Goal: Use online tool/utility: Use online tool/utility

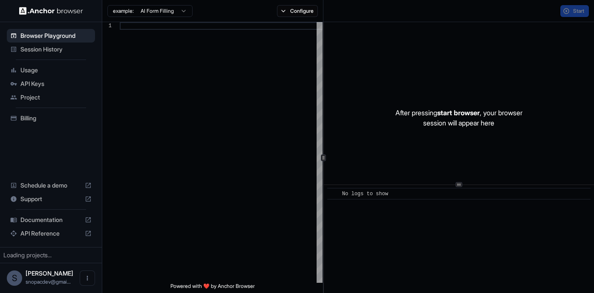
scroll to position [69, 0]
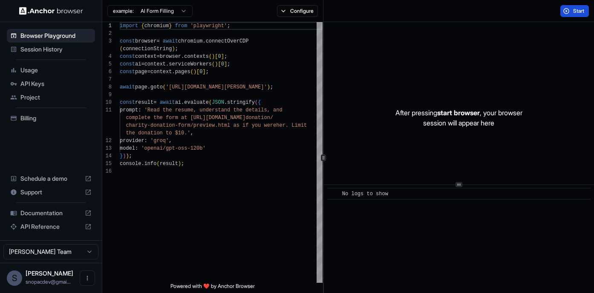
click at [570, 10] on button "Start" at bounding box center [574, 11] width 29 height 12
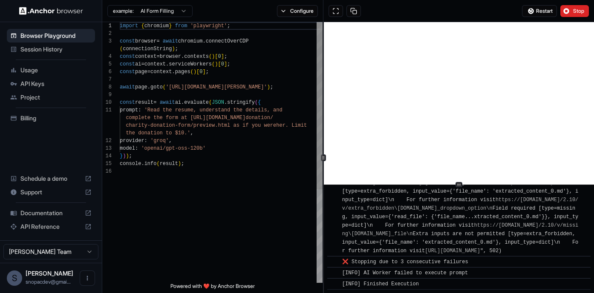
scroll to position [8, 0]
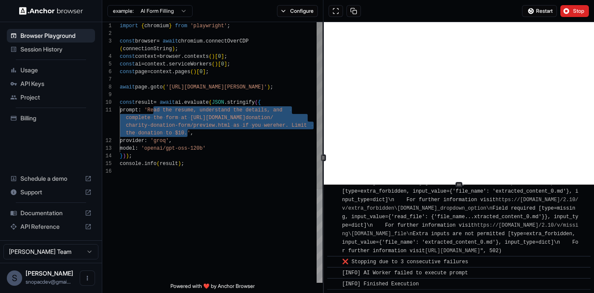
drag, startPoint x: 153, startPoint y: 109, endPoint x: 186, endPoint y: 134, distance: 41.7
click at [186, 134] on div "import { chromium } from 'playwright' ; const browser = await chromium . connec…" at bounding box center [221, 225] width 203 height 407
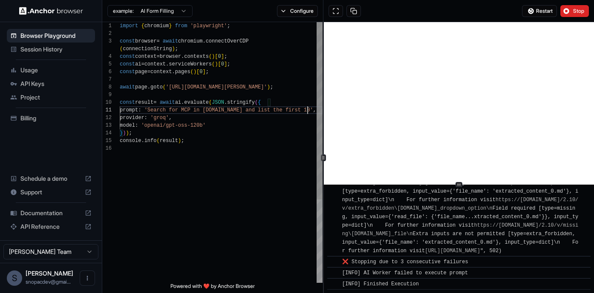
scroll to position [15, 0]
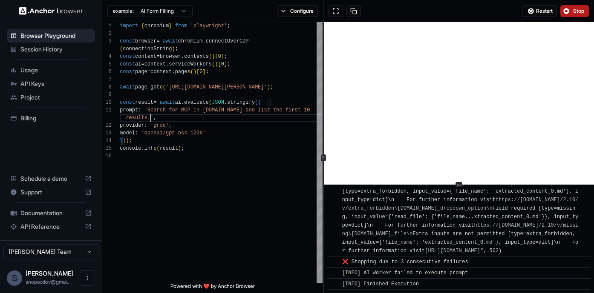
click at [582, 7] on button "Stop" at bounding box center [574, 11] width 29 height 12
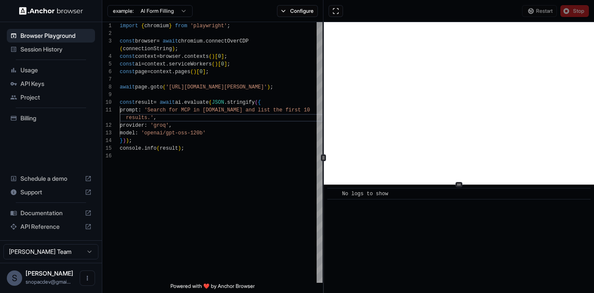
scroll to position [0, 0]
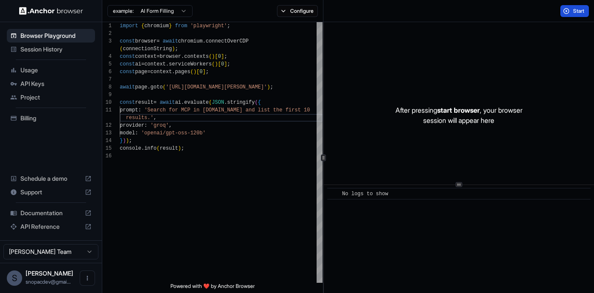
click at [581, 8] on span "Start" at bounding box center [579, 11] width 12 height 7
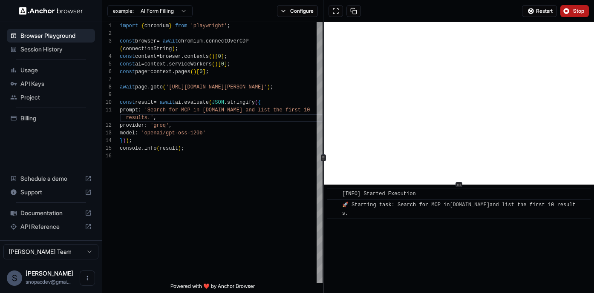
click at [567, 11] on button "Stop" at bounding box center [574, 11] width 29 height 12
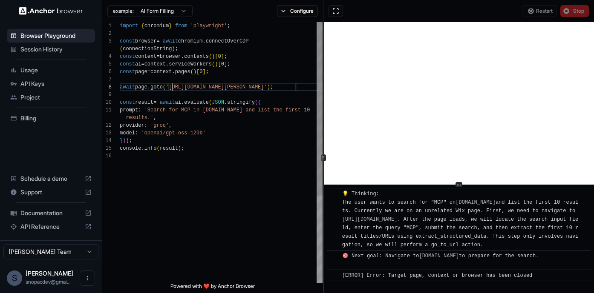
scroll to position [61, 0]
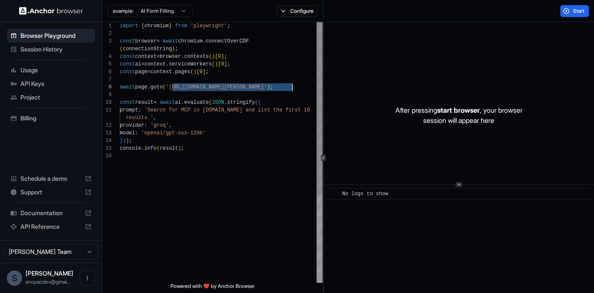
drag, startPoint x: 172, startPoint y: 87, endPoint x: 290, endPoint y: 86, distance: 117.9
click at [267, 86] on span "'[URL][DOMAIN_NAME][PERSON_NAME]'" at bounding box center [216, 87] width 101 height 6
click at [239, 110] on div "import { chromium } from 'playwright' ; const browser = await chromium . connec…" at bounding box center [221, 217] width 203 height 391
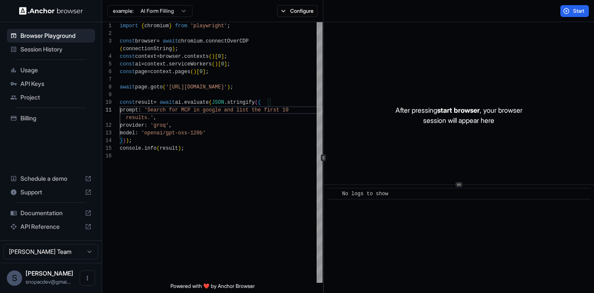
click at [586, 17] on div "Start" at bounding box center [458, 11] width 270 height 22
click at [585, 12] on button "Start" at bounding box center [574, 11] width 29 height 12
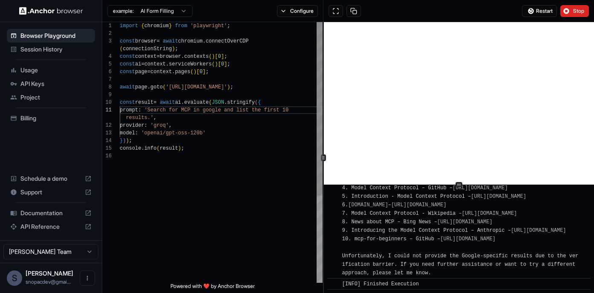
scroll to position [61, 0]
drag, startPoint x: 242, startPoint y: 86, endPoint x: 171, endPoint y: 86, distance: 71.1
click at [171, 86] on div "import { chromium } from 'playwright' ; const browser = await chromium . connec…" at bounding box center [221, 217] width 203 height 391
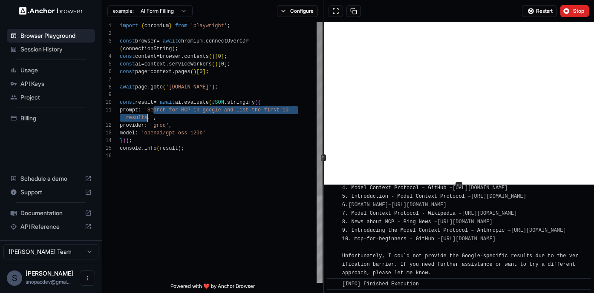
drag, startPoint x: 152, startPoint y: 109, endPoint x: 149, endPoint y: 120, distance: 11.2
click at [148, 120] on div "import { chromium } from 'playwright' ; const browser = await chromium . connec…" at bounding box center [221, 217] width 203 height 391
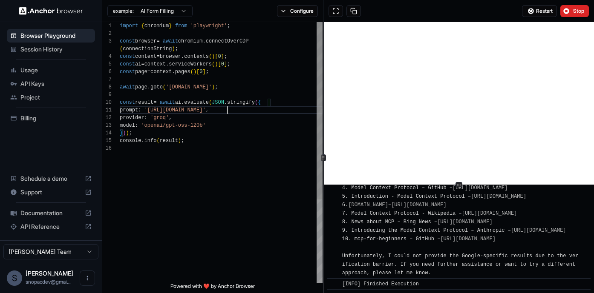
click at [211, 124] on div "import { chromium } from 'playwright' ; const browser = await chromium . connec…" at bounding box center [221, 214] width 203 height 384
click at [198, 87] on div "import { chromium } from 'playwright' ; const browser = await chromium . connec…" at bounding box center [221, 214] width 203 height 384
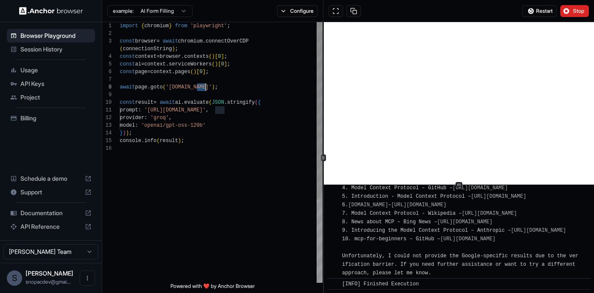
click at [198, 87] on div "import { chromium } from 'playwright' ; const browser = await chromium . connec…" at bounding box center [221, 214] width 203 height 384
drag, startPoint x: 228, startPoint y: 111, endPoint x: 154, endPoint y: 109, distance: 74.1
click at [154, 109] on div "import { chromium } from 'playwright' ; const browser = await chromium . connec…" at bounding box center [221, 214] width 203 height 384
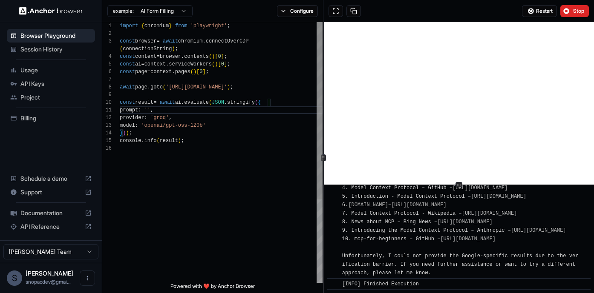
click at [224, 255] on div "import { chromium } from 'playwright' ; const browser = await chromium . connec…" at bounding box center [221, 214] width 203 height 384
click at [168, 122] on div "import { chromium } from 'playwright' ; const browser = await chromium . connec…" at bounding box center [221, 214] width 203 height 384
click at [153, 114] on div "import { chromium } from 'playwright' ; const browser = await chromium . connec…" at bounding box center [221, 214] width 203 height 384
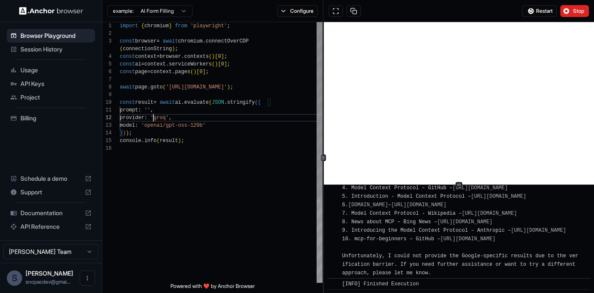
click at [152, 106] on div "import { chromium } from 'playwright' ; const browser = await chromium . connec…" at bounding box center [221, 214] width 203 height 384
click at [154, 110] on div "import { chromium } from 'playwright' ; const browser = await chromium . connec…" at bounding box center [221, 214] width 203 height 384
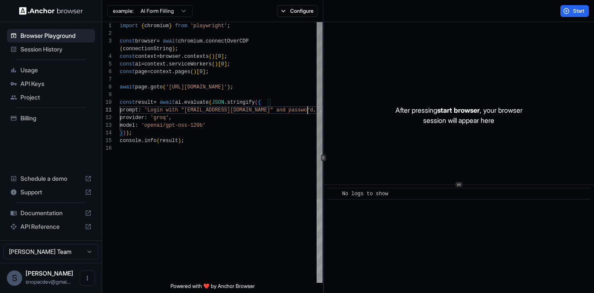
scroll to position [15, 0]
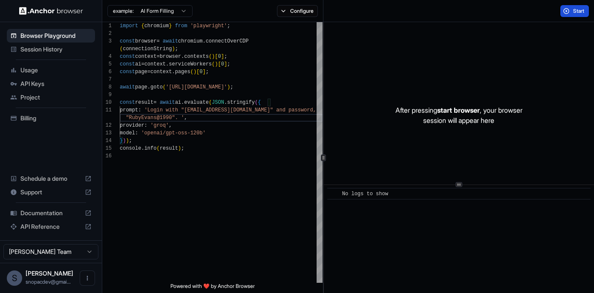
type textarea "**********"
click at [573, 9] on span "Start" at bounding box center [579, 11] width 12 height 7
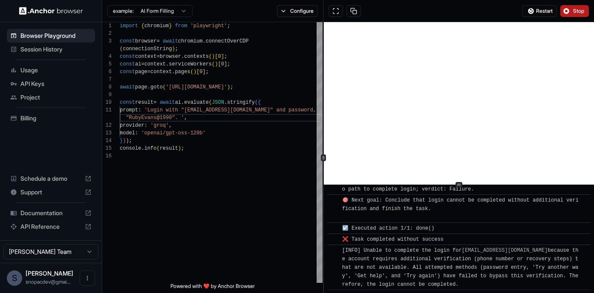
scroll to position [1128, 0]
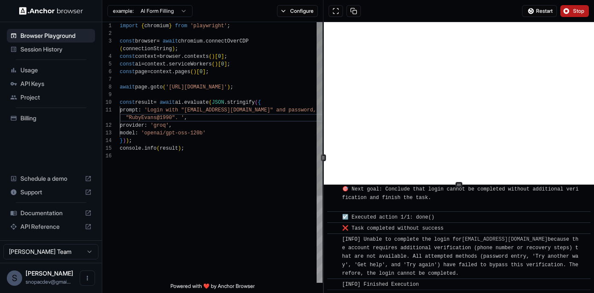
click at [219, 145] on div "import { chromium } from 'playwright' ; const browser = await chromium . connec…" at bounding box center [221, 217] width 203 height 391
click at [573, 11] on span "Stop" at bounding box center [579, 11] width 12 height 7
